Goal: Information Seeking & Learning: Understand process/instructions

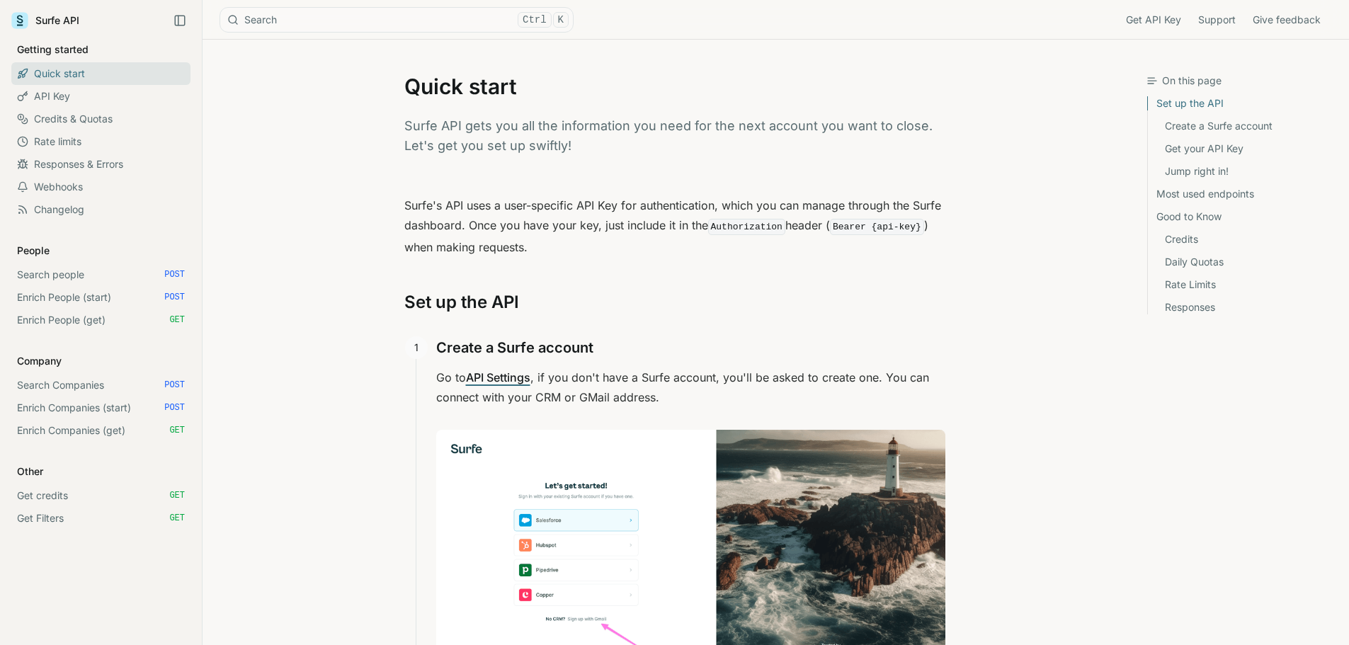
click at [96, 149] on link "Rate limits" at bounding box center [100, 141] width 179 height 23
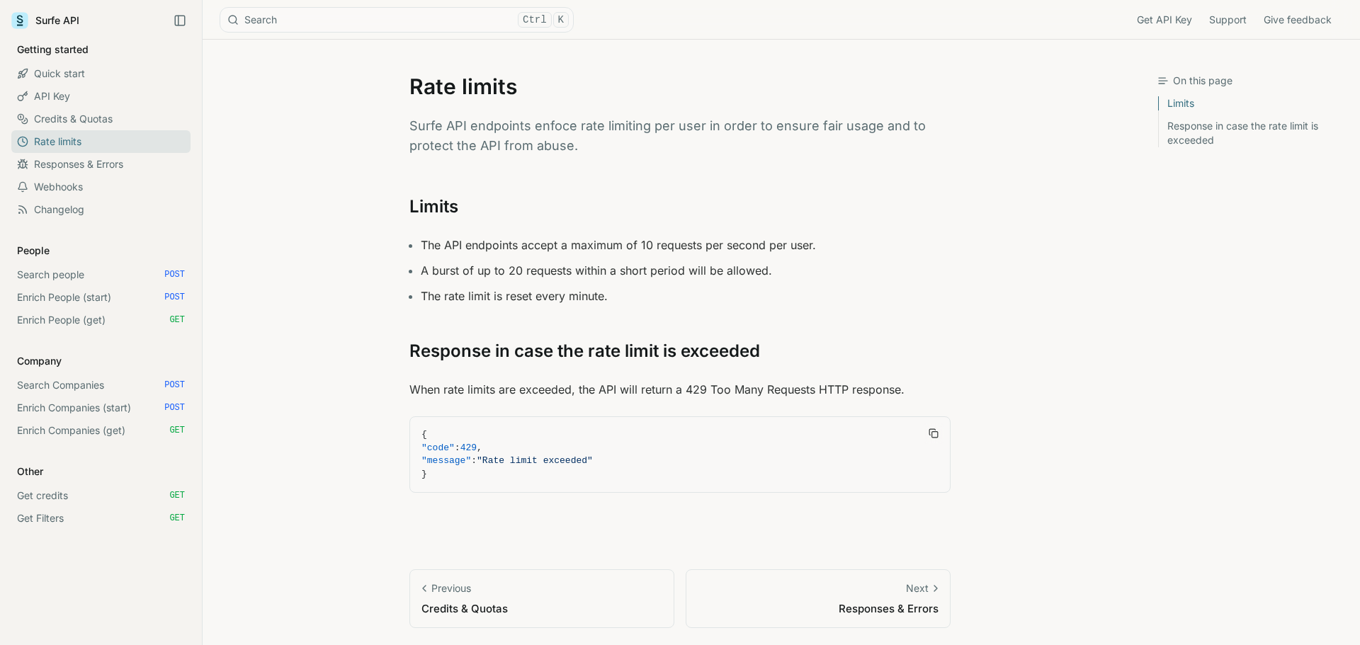
click at [59, 120] on link "Credits & Quotas" at bounding box center [100, 119] width 179 height 23
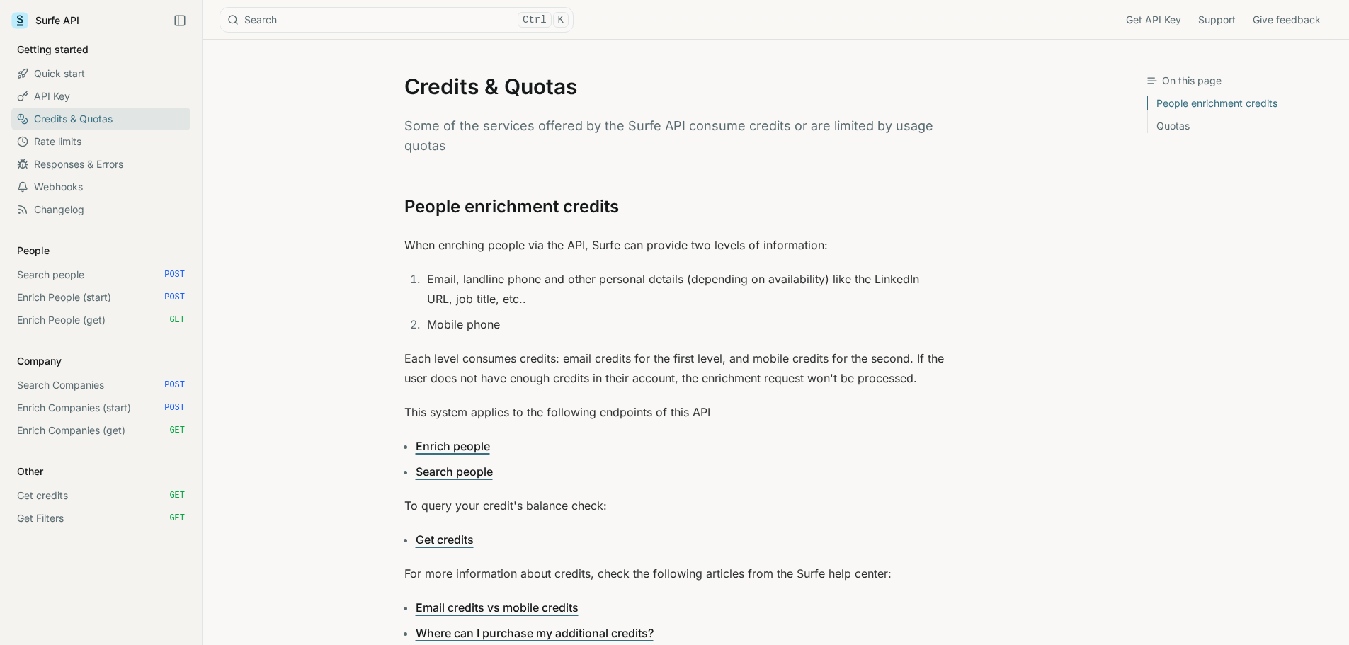
click at [53, 95] on link "API Key" at bounding box center [100, 96] width 179 height 23
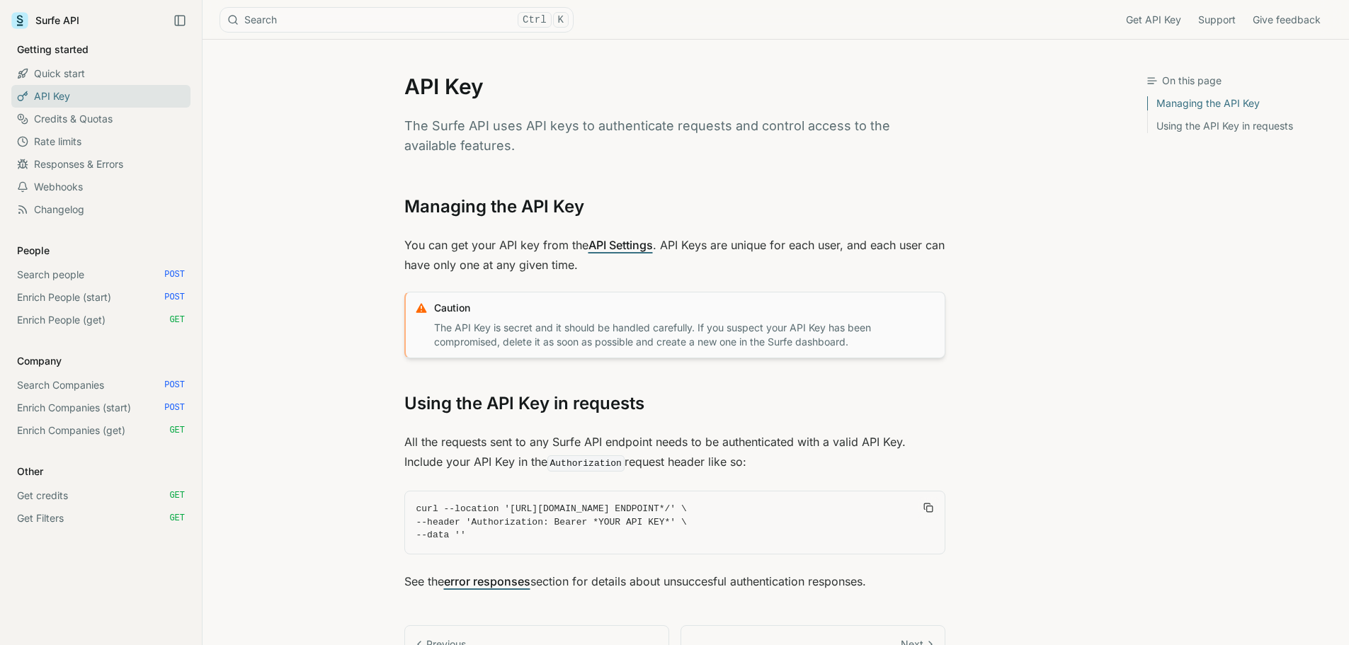
click at [1149, 18] on link "Get API Key" at bounding box center [1153, 20] width 55 height 14
